Goal: Transaction & Acquisition: Download file/media

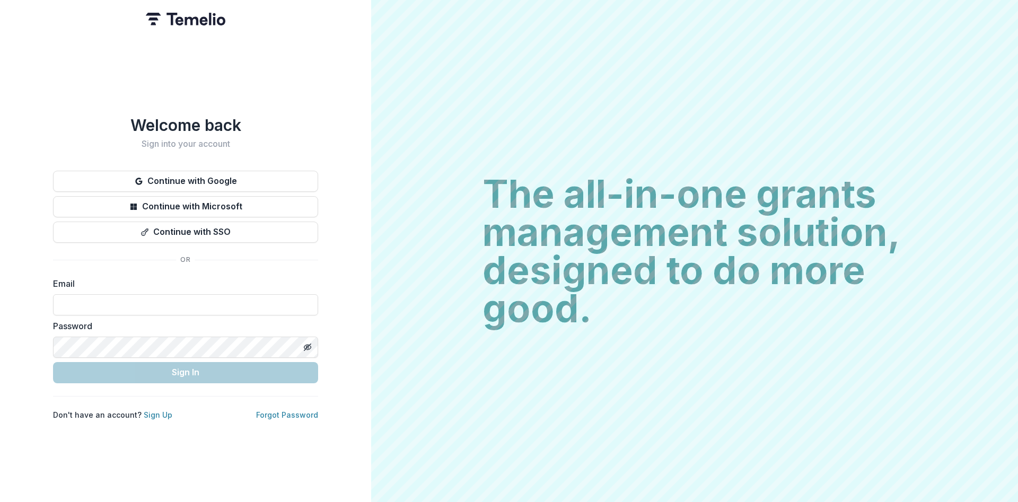
type input "**********"
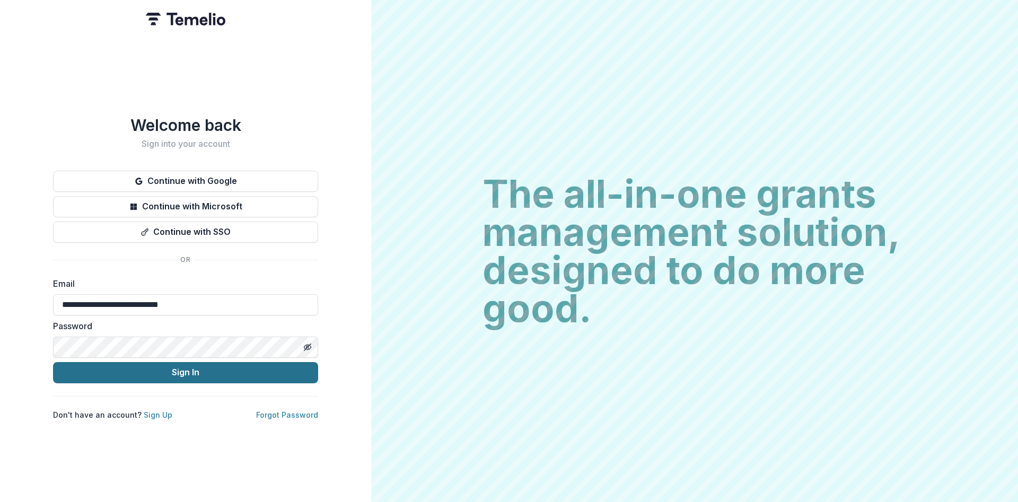
click at [178, 363] on button "Sign In" at bounding box center [185, 372] width 265 height 21
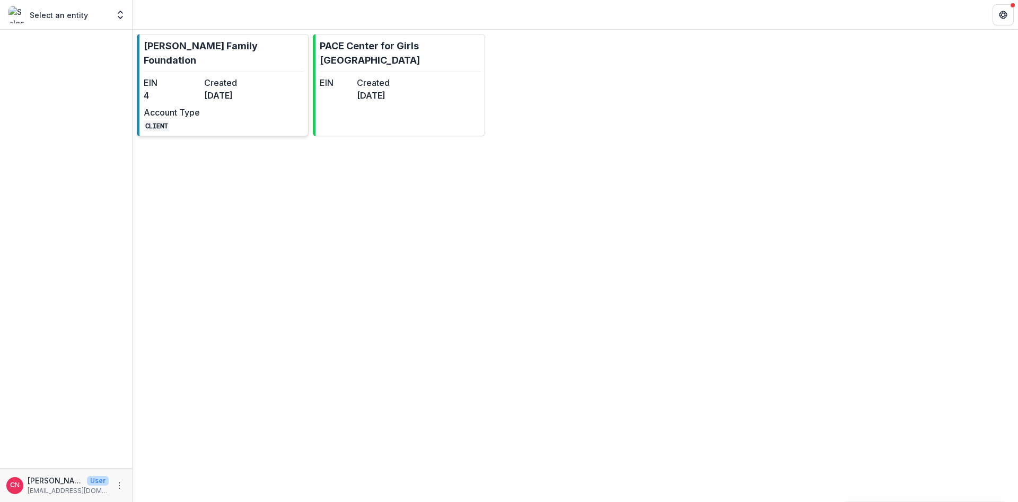
click at [213, 76] on dt "Created" at bounding box center [232, 82] width 56 height 13
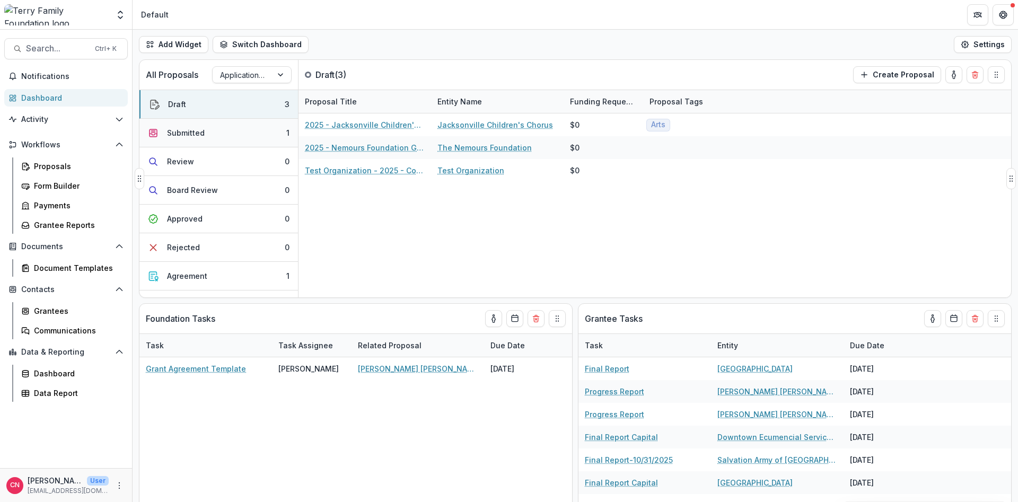
click at [186, 130] on div "Submitted" at bounding box center [186, 132] width 38 height 11
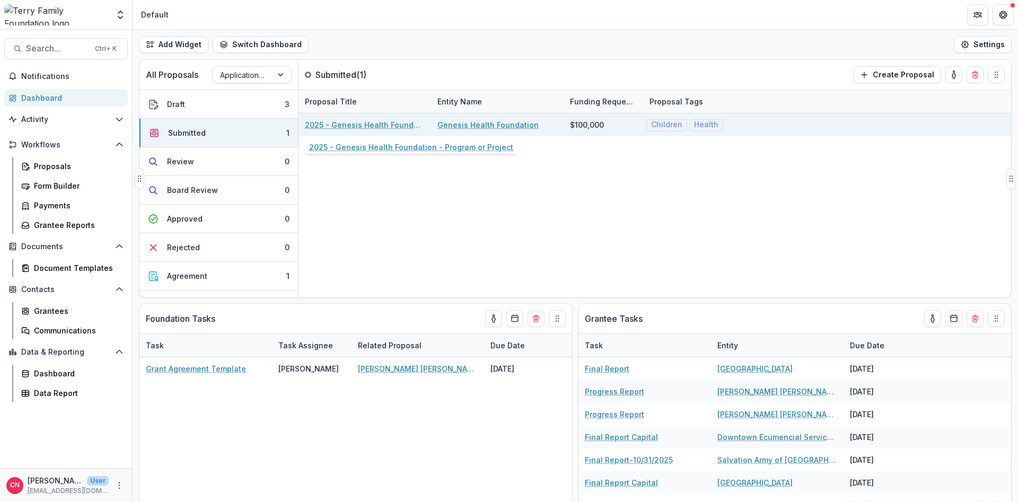
click at [376, 125] on link "2025 - Genesis Health Foundation - Program or Project" at bounding box center [365, 124] width 120 height 11
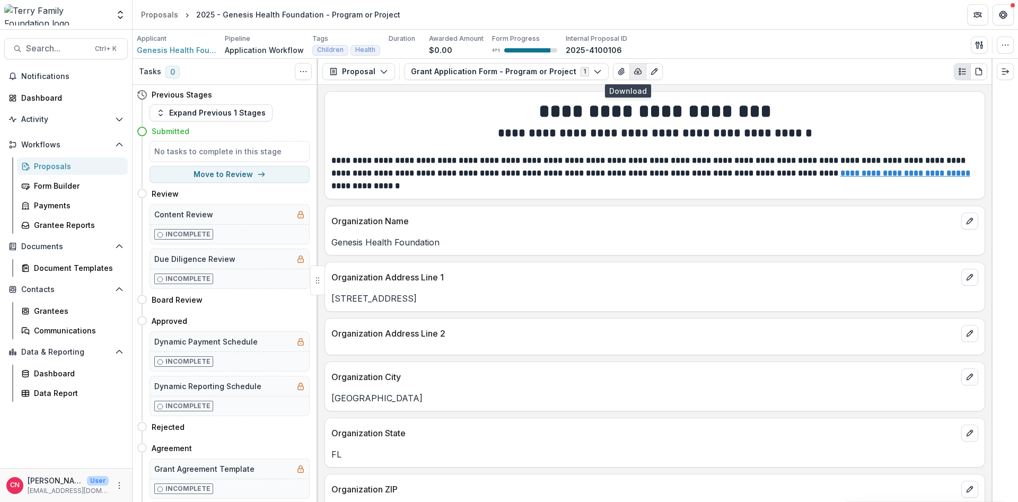
click at [630, 67] on button "button" at bounding box center [638, 71] width 17 height 17
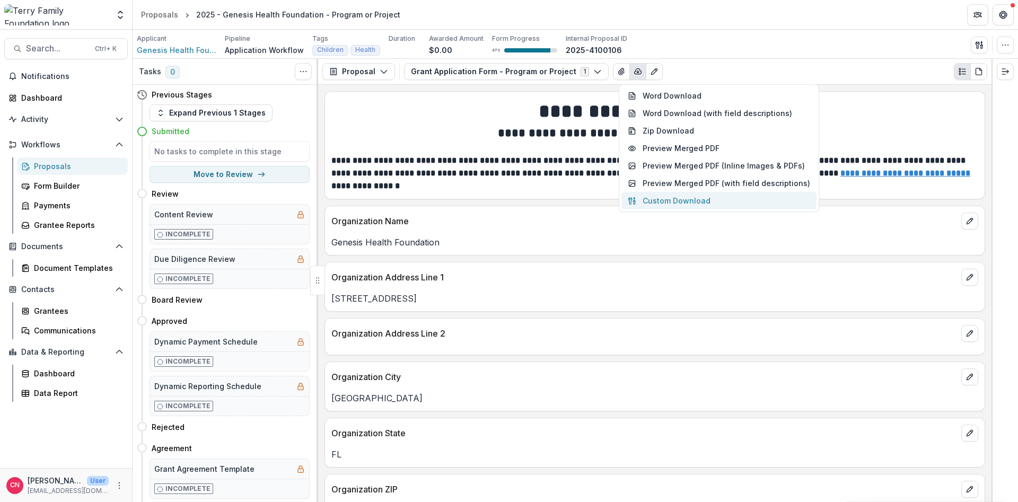
click at [658, 200] on button "Custom Download" at bounding box center [719, 201] width 195 height 18
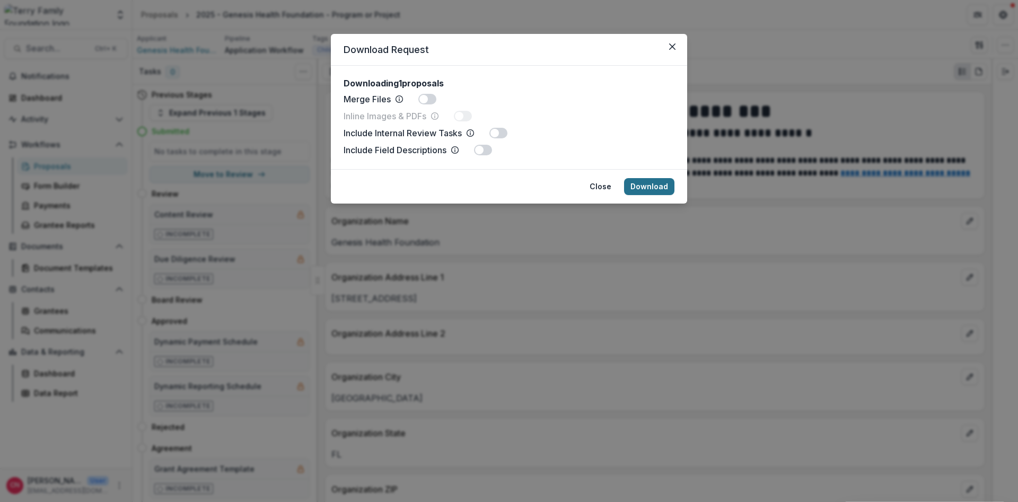
click at [656, 184] on button "Download" at bounding box center [649, 186] width 50 height 17
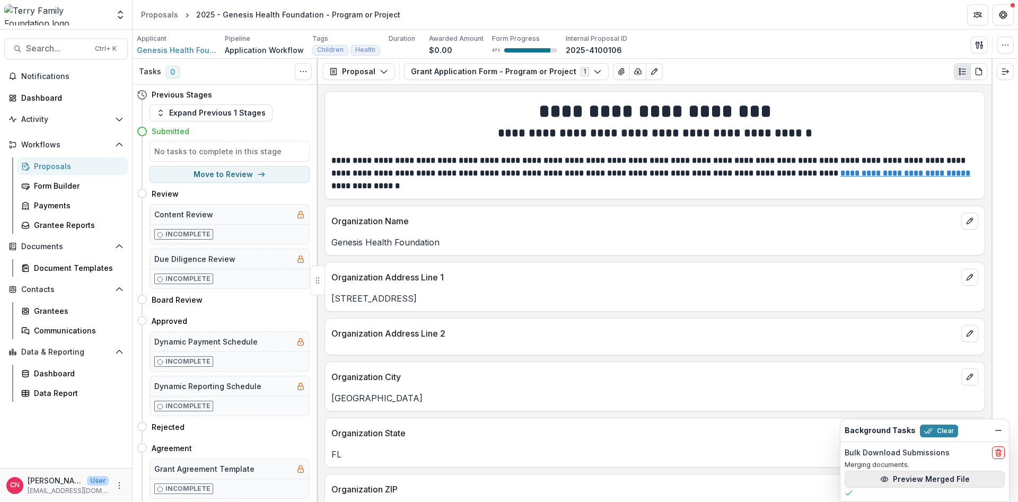
click at [904, 477] on button "Preview Merged File" at bounding box center [925, 479] width 160 height 17
click at [34, 91] on link "Dashboard" at bounding box center [66, 98] width 124 height 18
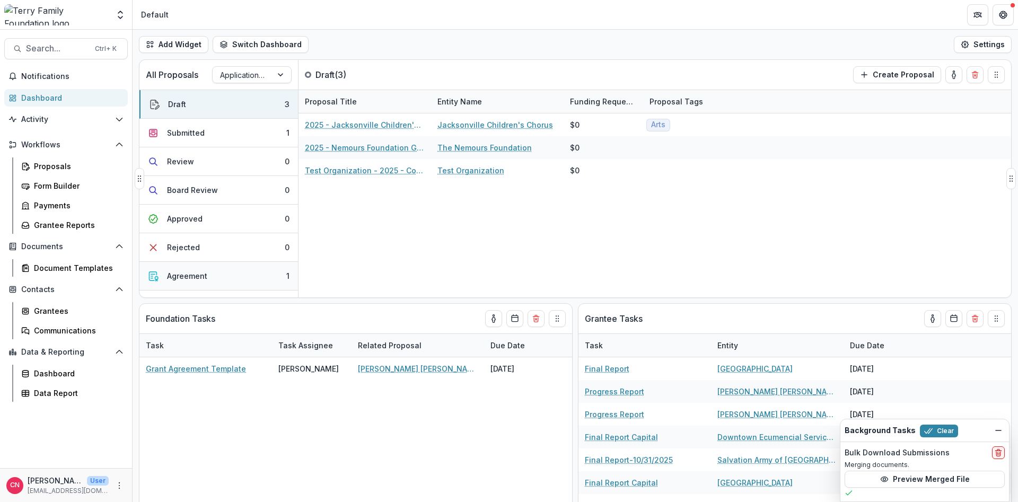
click at [196, 276] on div "Agreement" at bounding box center [187, 275] width 40 height 11
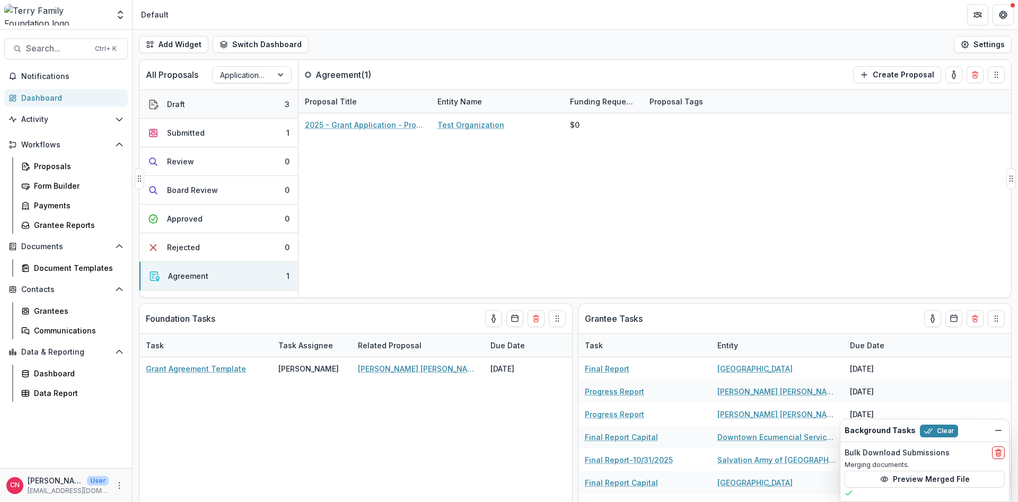
drag, startPoint x: 168, startPoint y: 101, endPoint x: 200, endPoint y: 101, distance: 32.9
click at [169, 101] on div "Draft" at bounding box center [176, 104] width 18 height 11
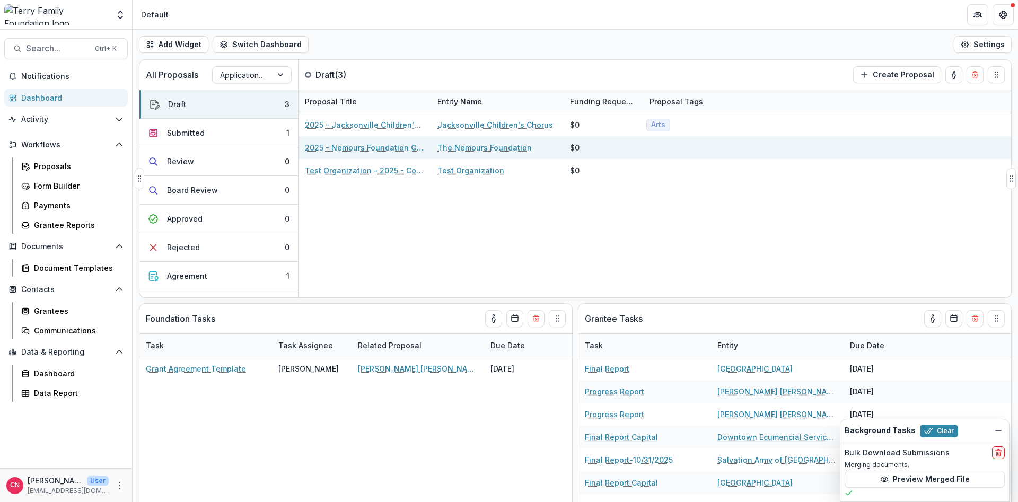
click at [392, 147] on link "2025 - Nemours Foundation Grant Application Form - Program or Project" at bounding box center [365, 147] width 120 height 11
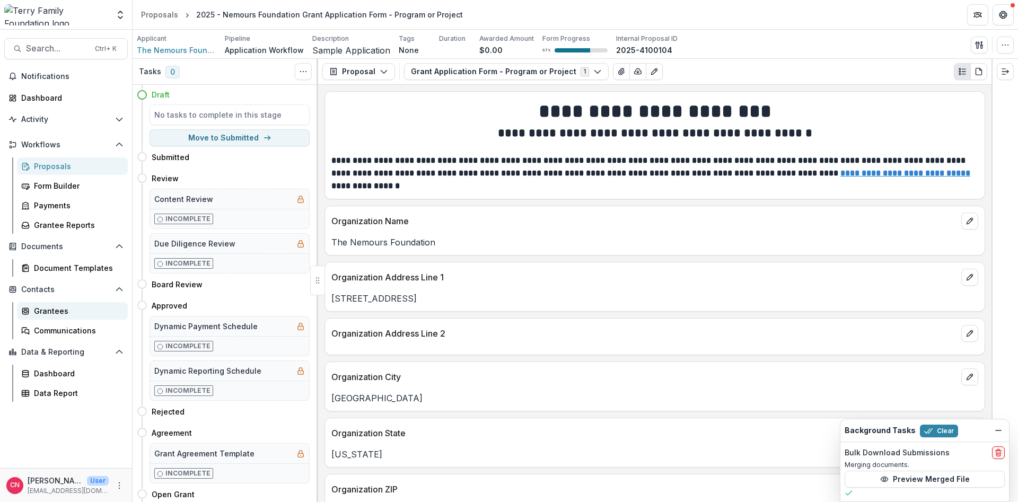
click at [43, 307] on div "Grantees" at bounding box center [76, 310] width 85 height 11
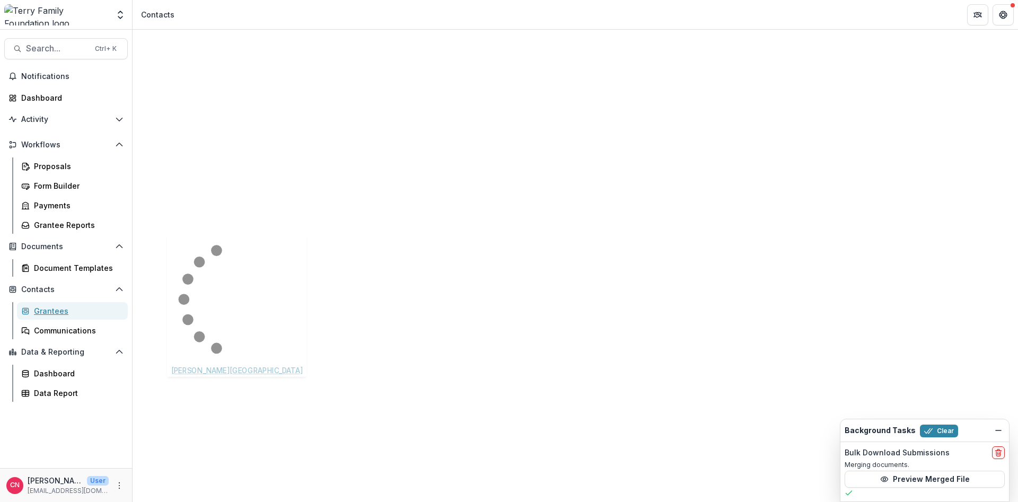
scroll to position [601, 0]
